Goal: Entertainment & Leisure: Consume media (video, audio)

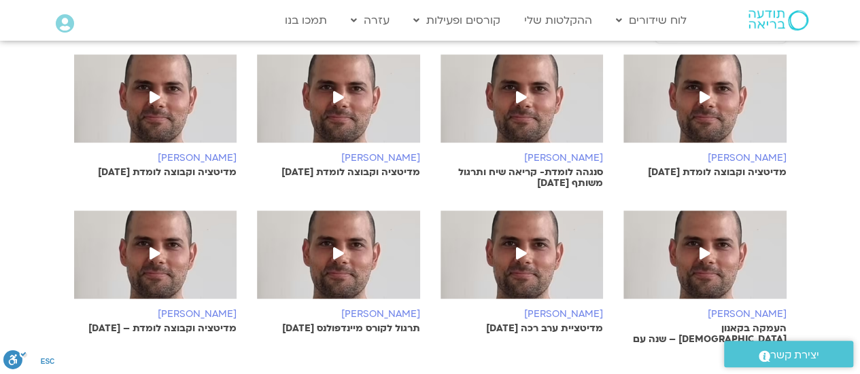
click at [567, 122] on img at bounding box center [521, 105] width 163 height 102
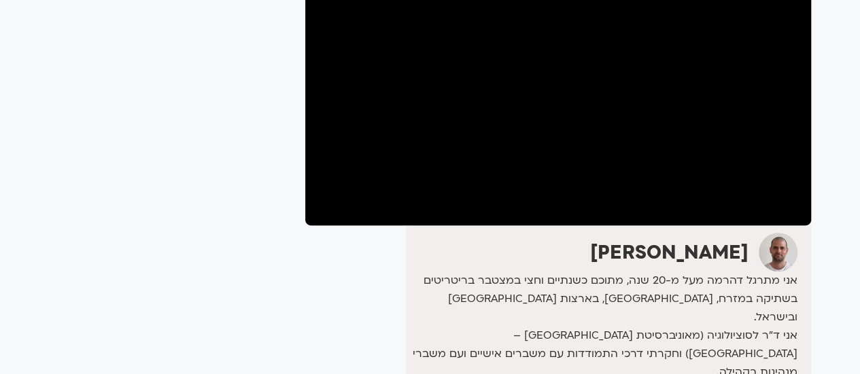
scroll to position [224, 0]
